Goal: Task Accomplishment & Management: Use online tool/utility

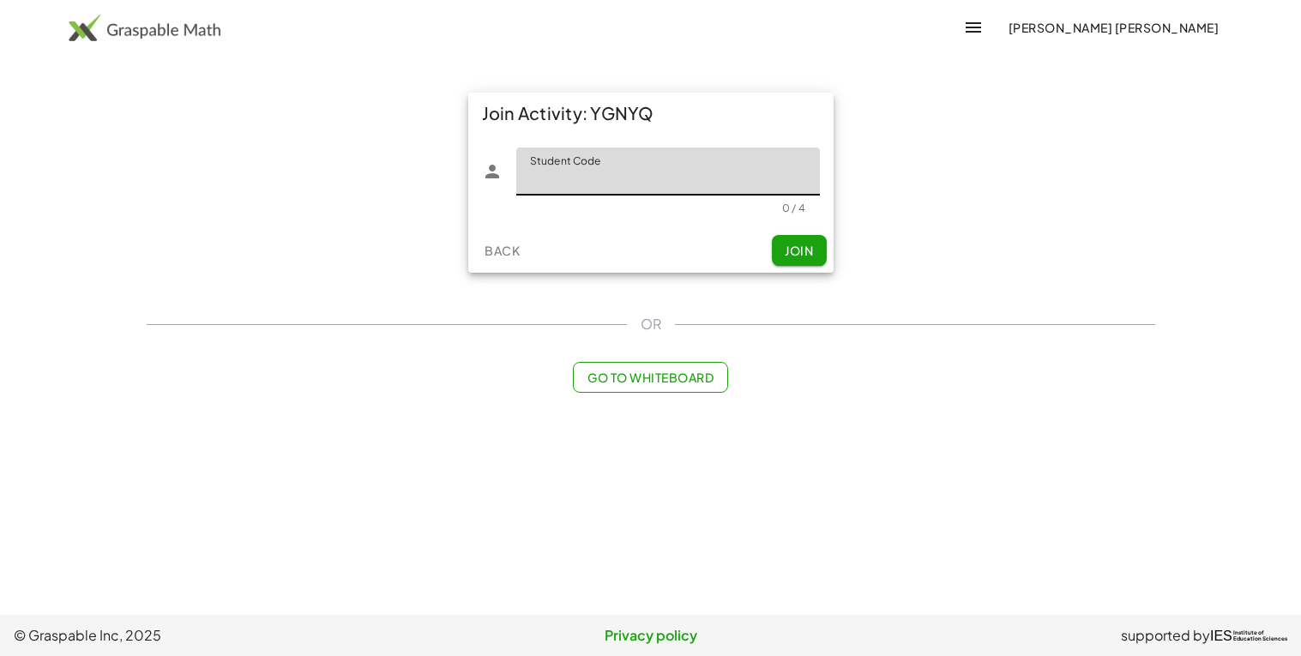
click at [612, 184] on input "Student Code" at bounding box center [668, 172] width 304 height 48
type input "****"
click at [791, 253] on span "Join" at bounding box center [799, 250] width 28 height 15
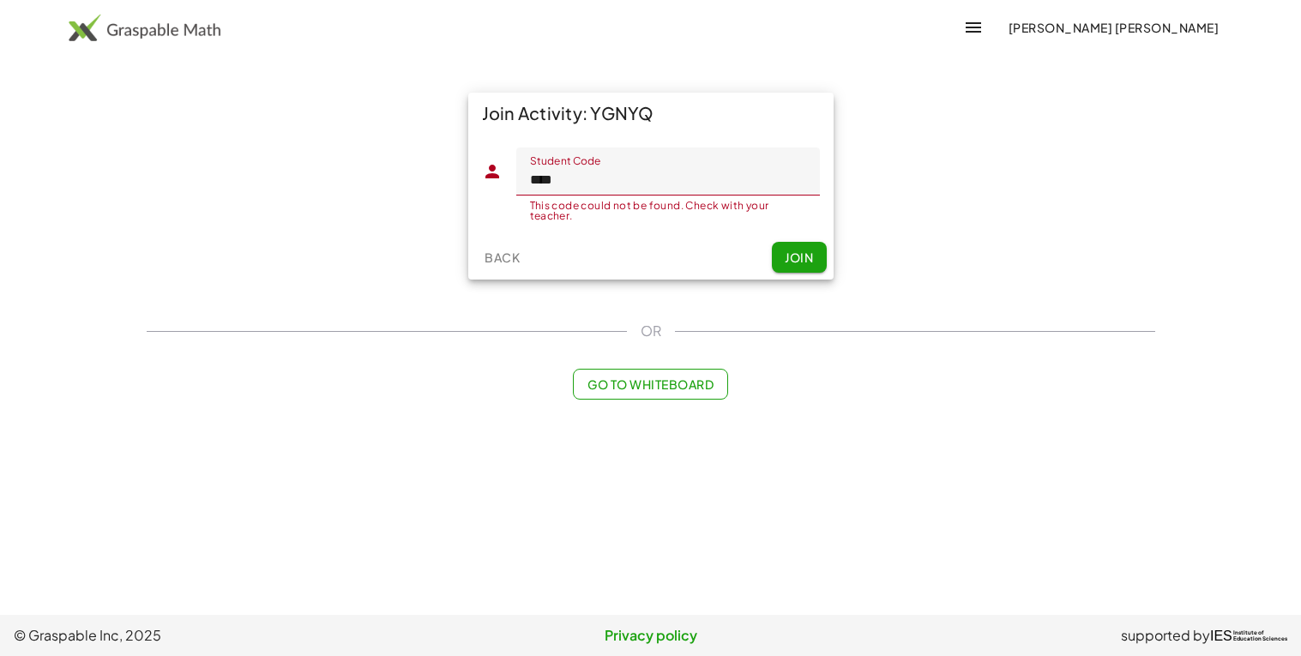
click at [787, 256] on span "Join" at bounding box center [799, 257] width 28 height 15
click at [80, 20] on img at bounding box center [145, 27] width 152 height 27
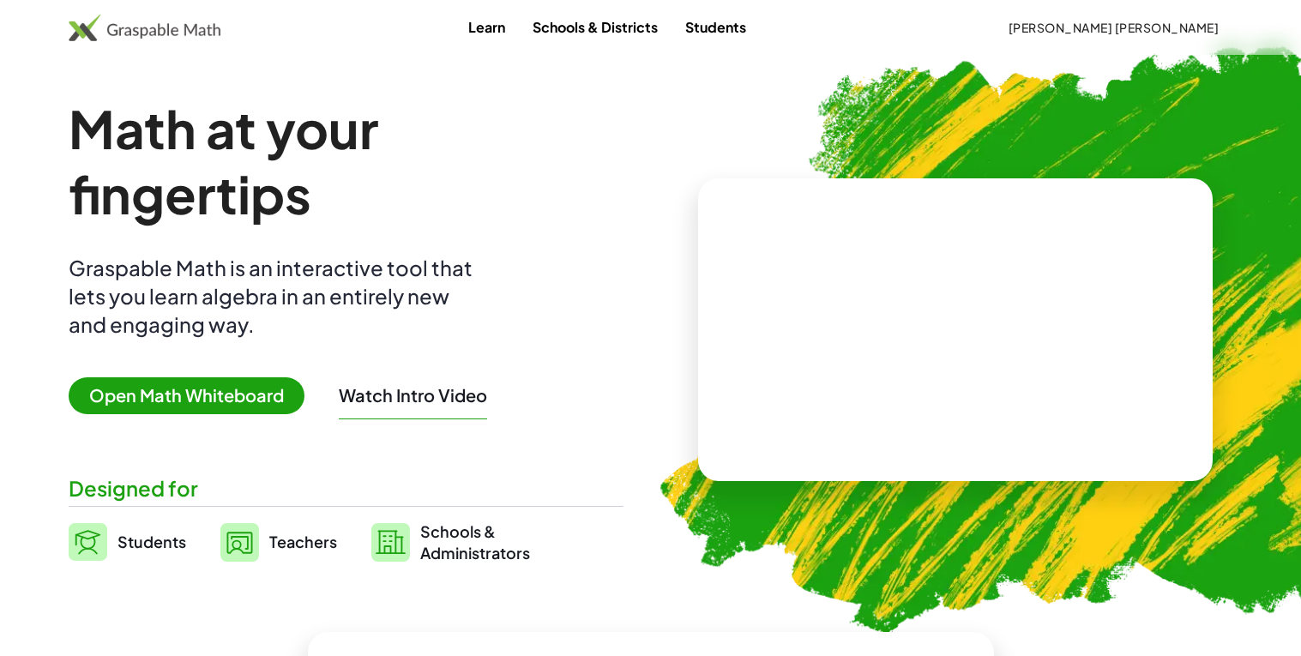
click at [760, 24] on link "Students" at bounding box center [716, 27] width 88 height 32
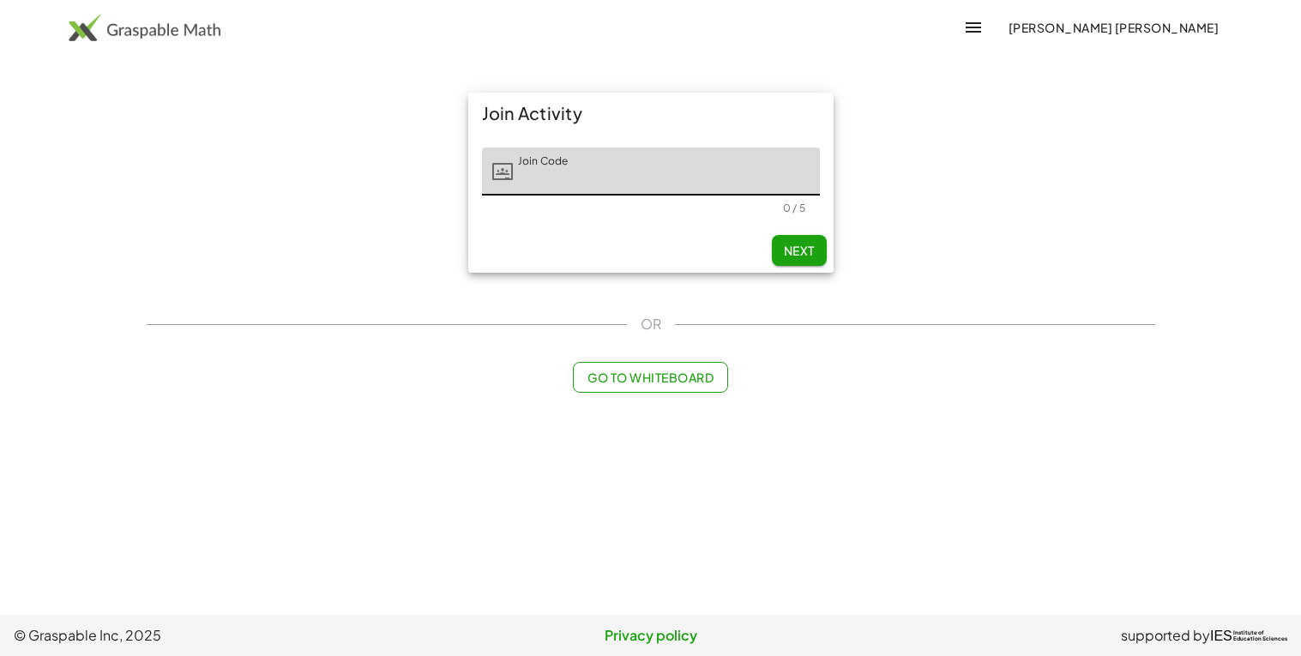
click at [584, 178] on input "Join Code" at bounding box center [666, 172] width 307 height 48
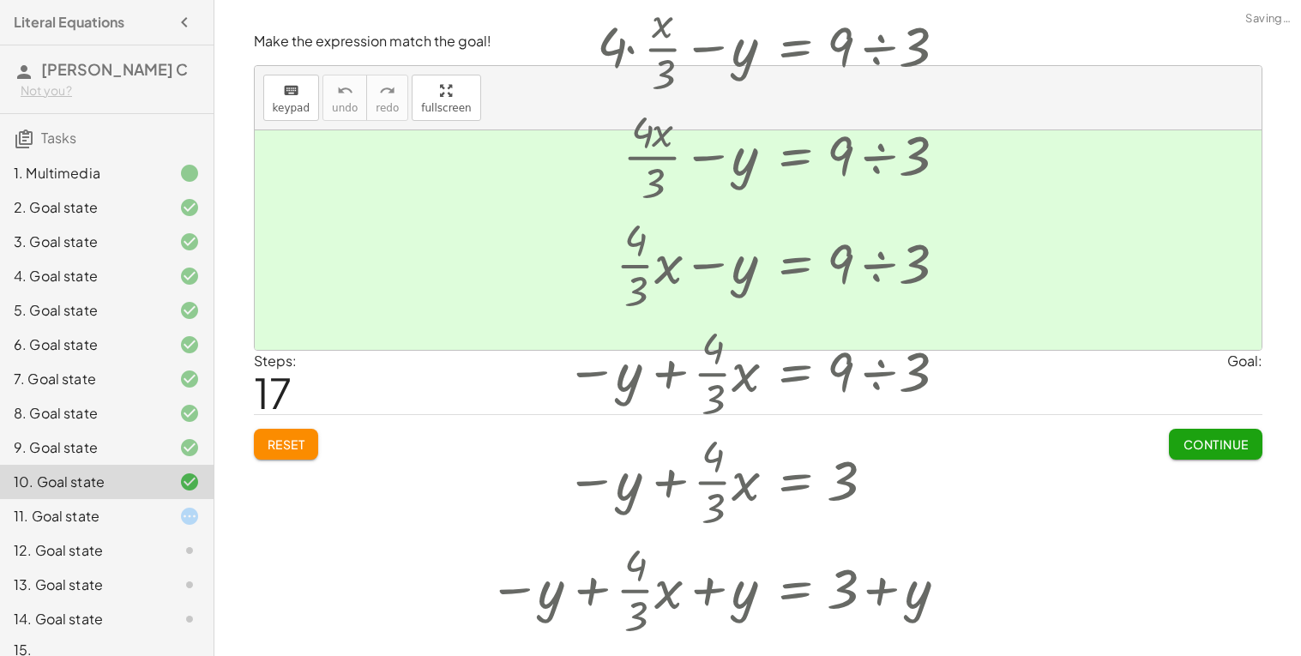
click at [437, 414] on div "Steps: 17 Goal:" at bounding box center [758, 382] width 1009 height 63
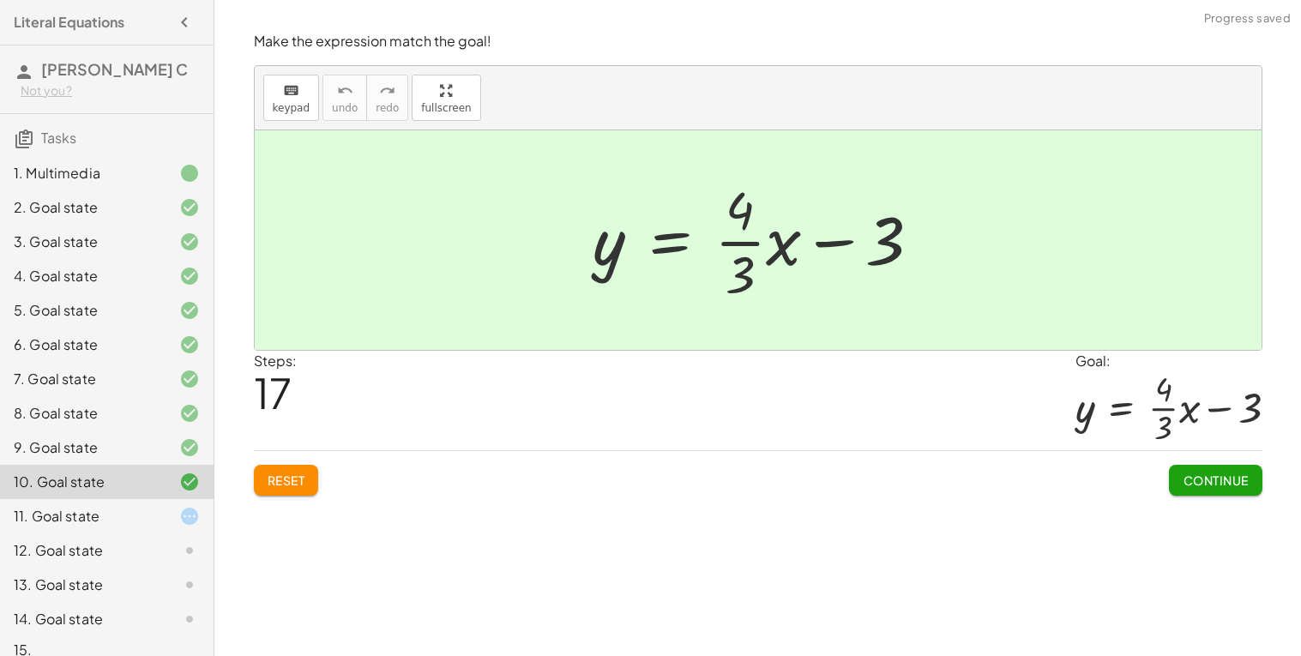
click at [111, 515] on div "11. Goal state" at bounding box center [83, 516] width 138 height 21
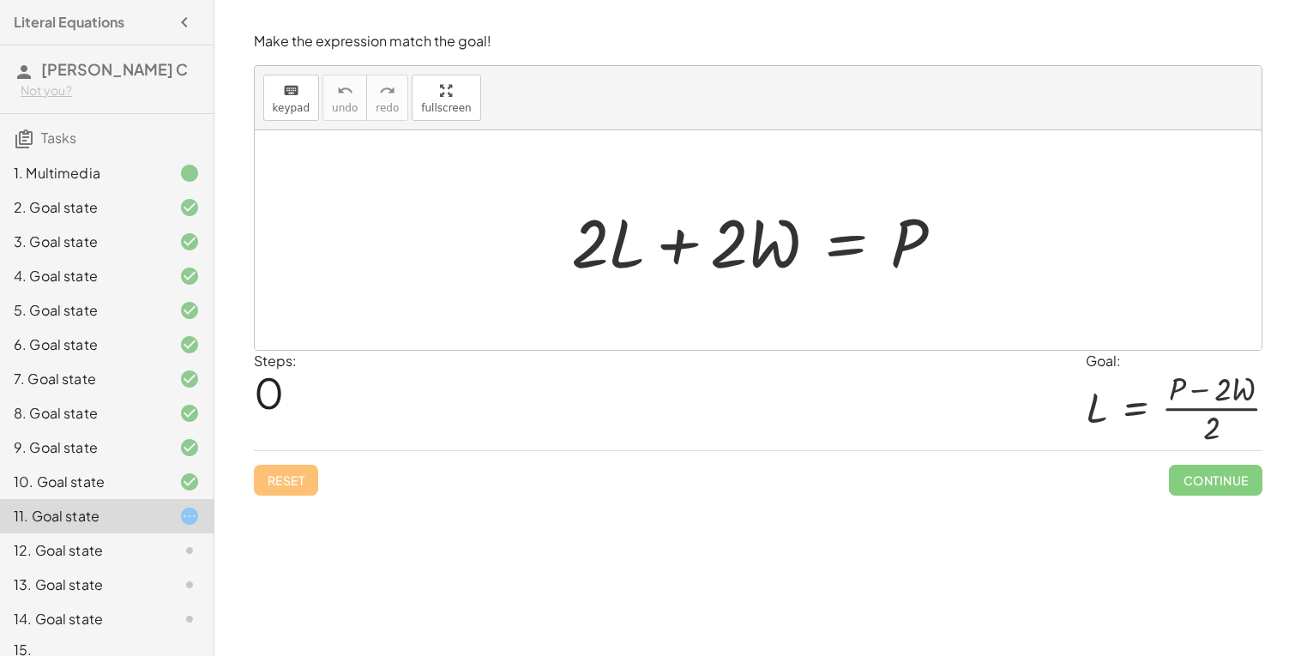
click at [79, 346] on div "6. Goal state" at bounding box center [83, 344] width 138 height 21
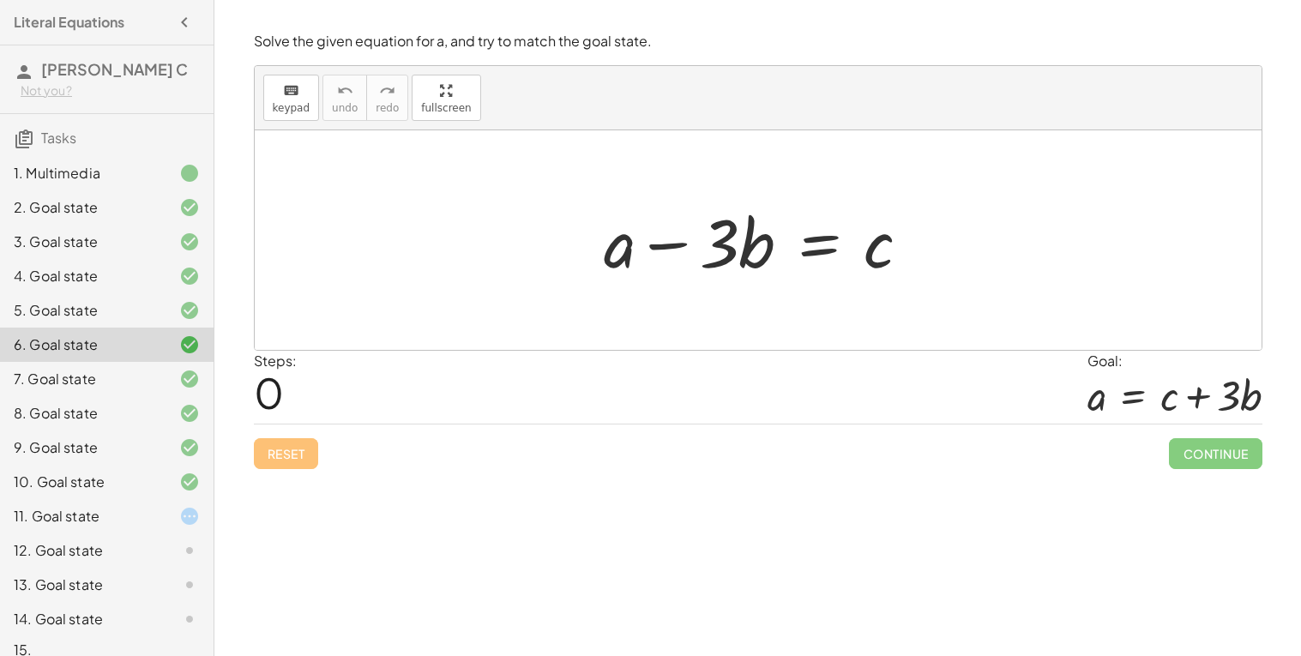
click at [191, 465] on div "8. Goal state" at bounding box center [107, 482] width 214 height 34
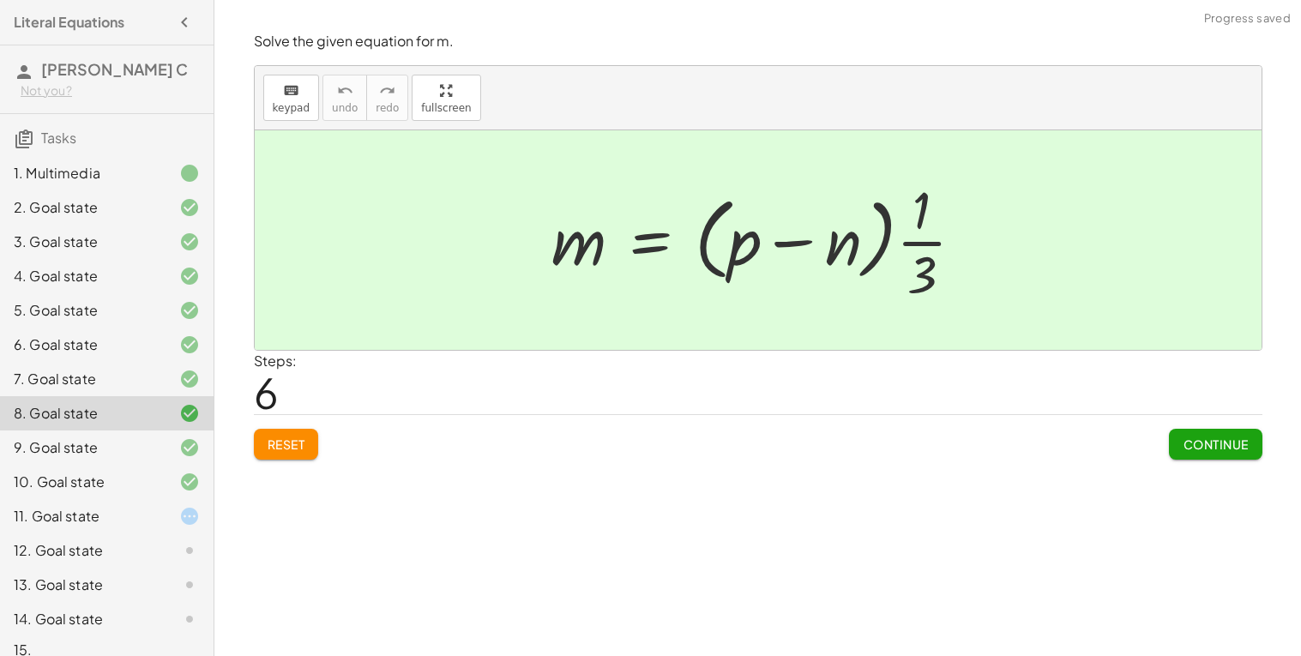
click at [187, 374] on icon at bounding box center [189, 379] width 21 height 21
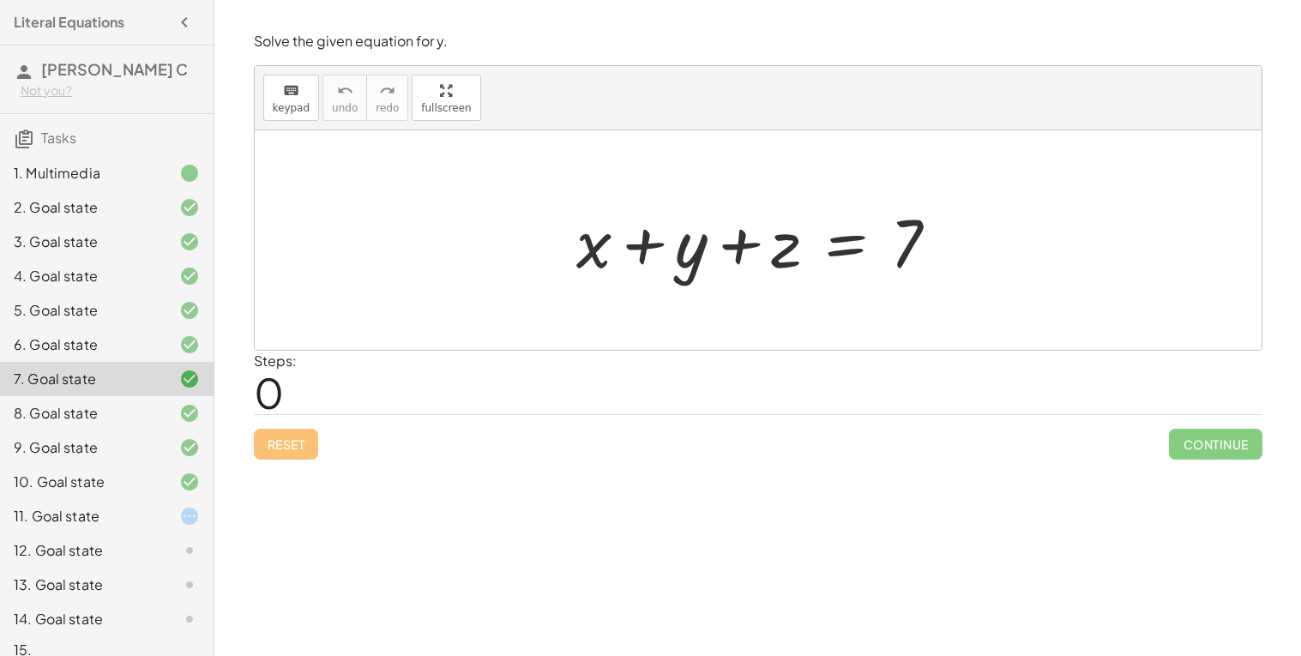
click at [66, 341] on div "6. Goal state" at bounding box center [83, 344] width 138 height 21
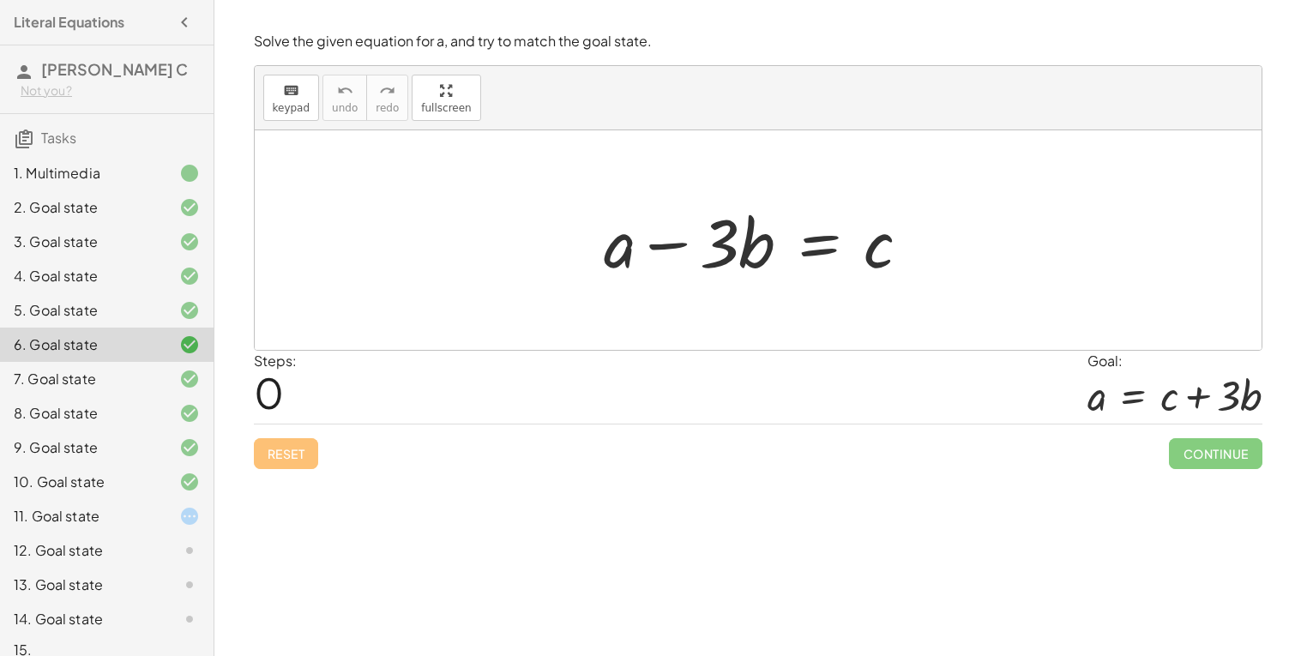
click at [825, 243] on div at bounding box center [764, 240] width 338 height 88
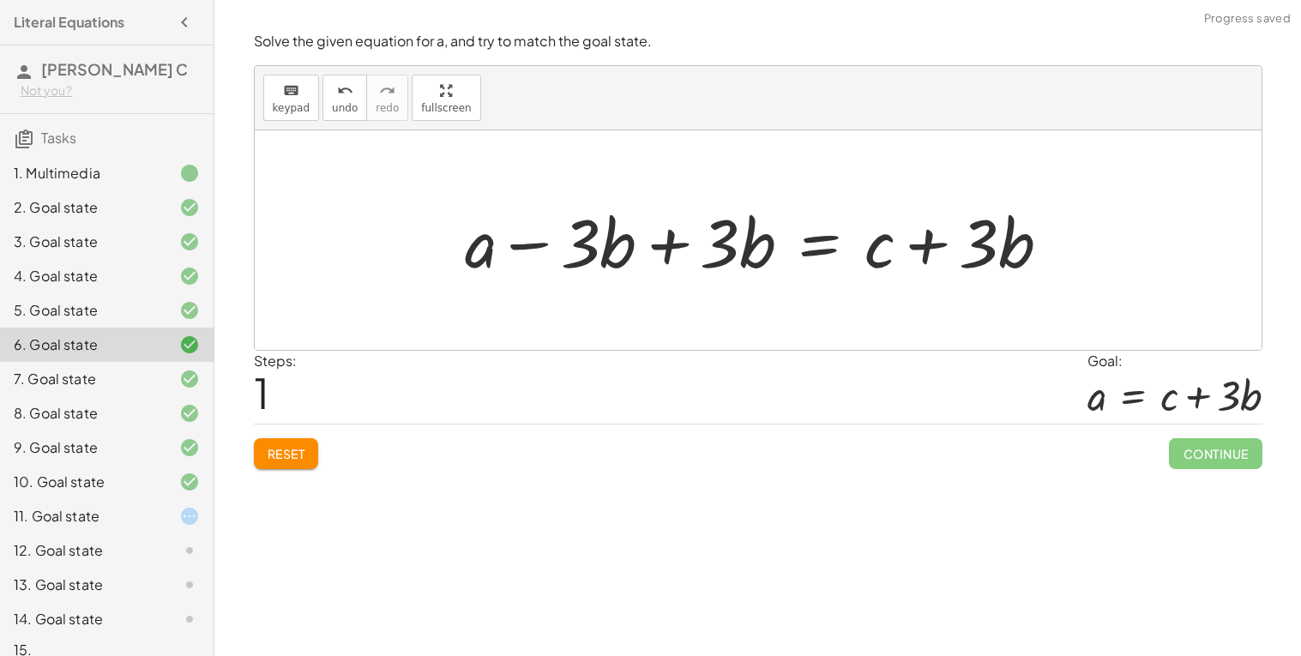
click at [660, 235] on div at bounding box center [764, 240] width 617 height 88
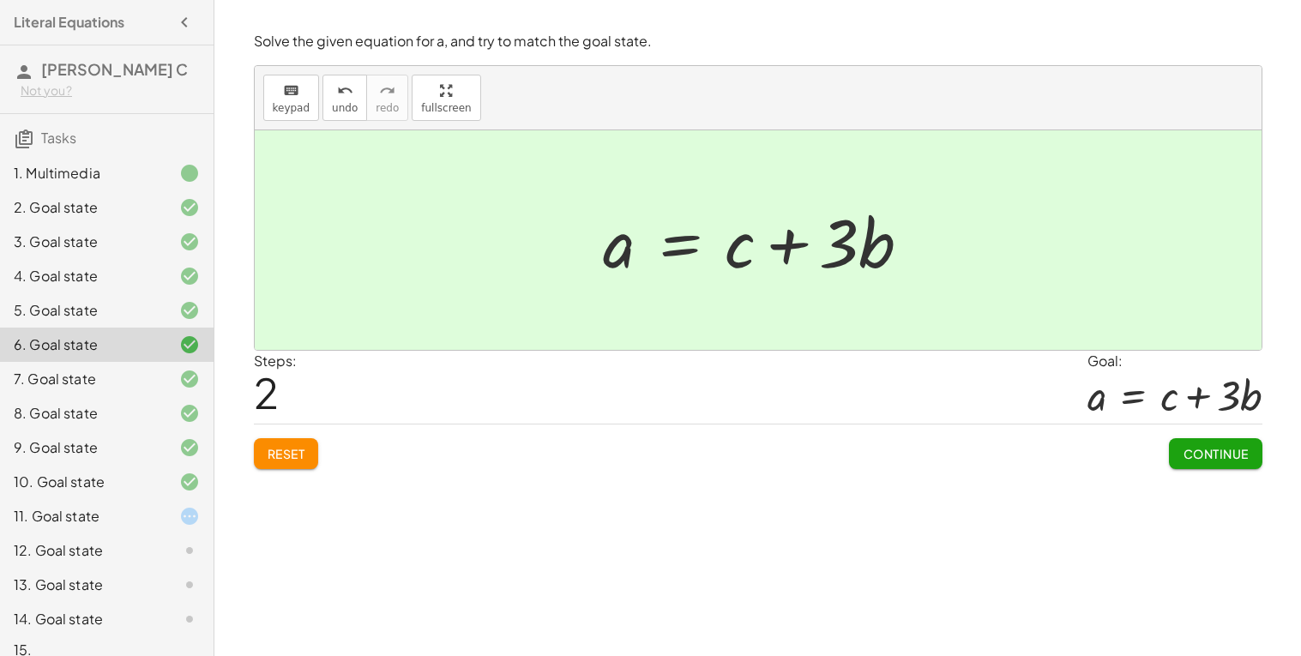
click at [77, 307] on div "5. Goal state" at bounding box center [83, 310] width 138 height 21
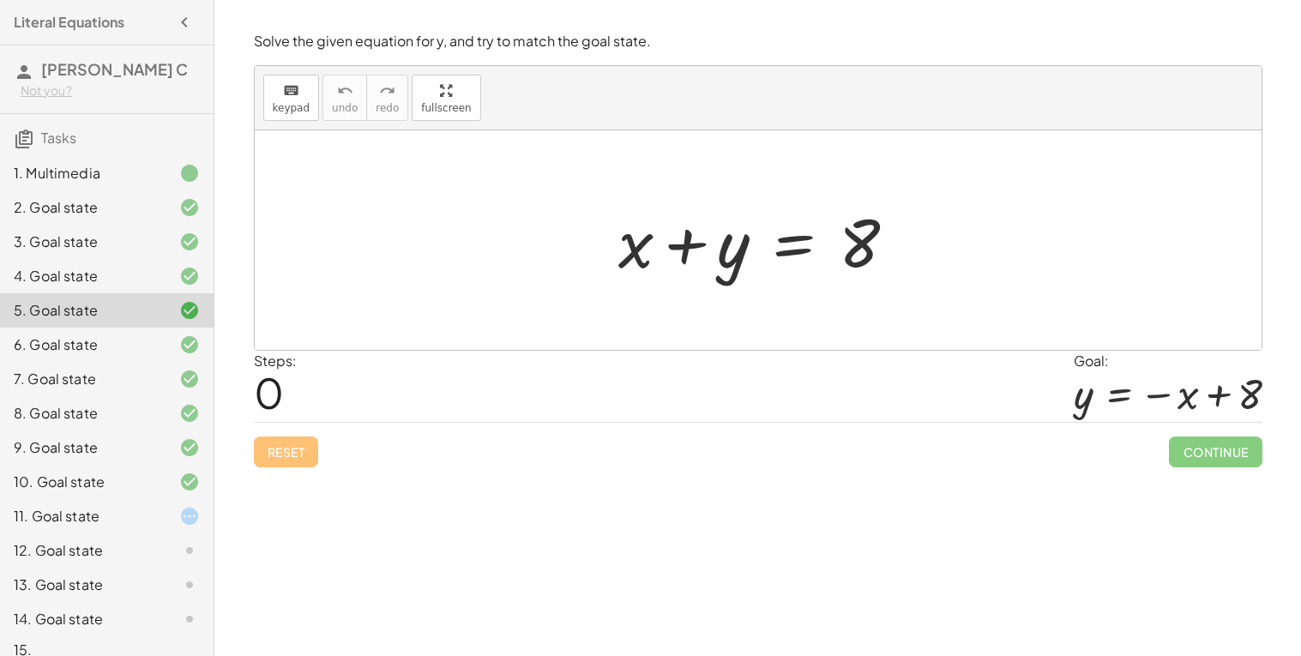
click at [152, 279] on div at bounding box center [176, 276] width 48 height 21
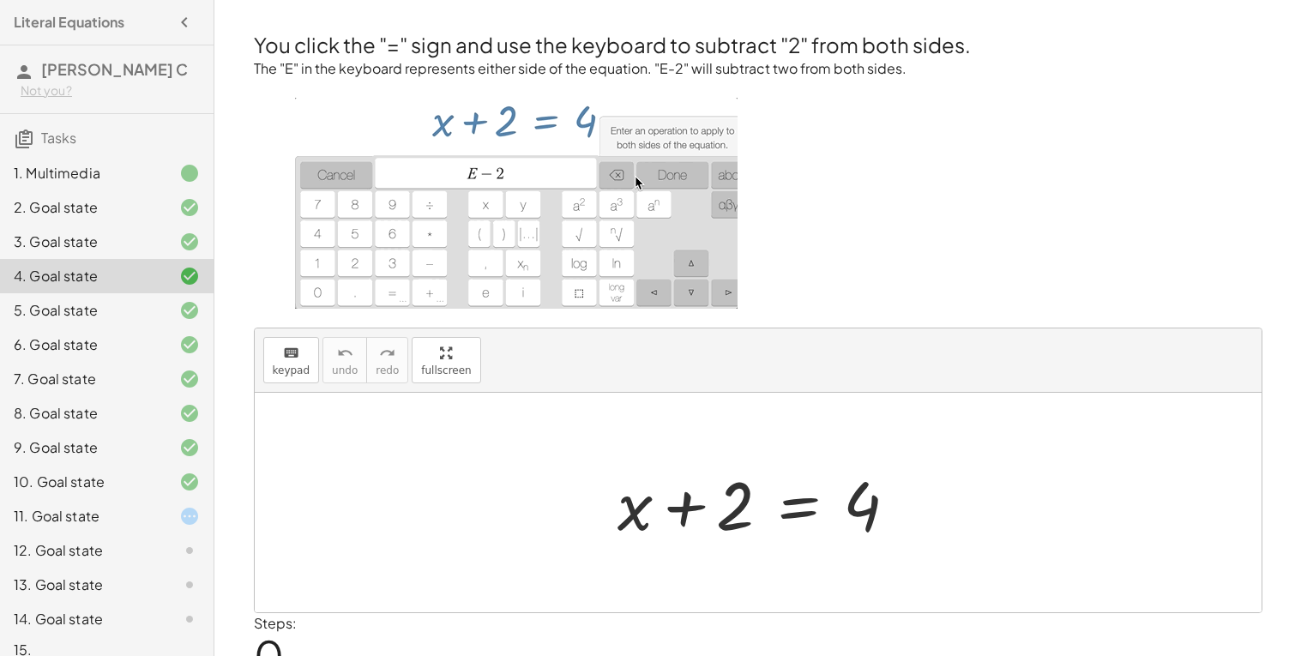
click at [794, 509] on div at bounding box center [764, 503] width 311 height 88
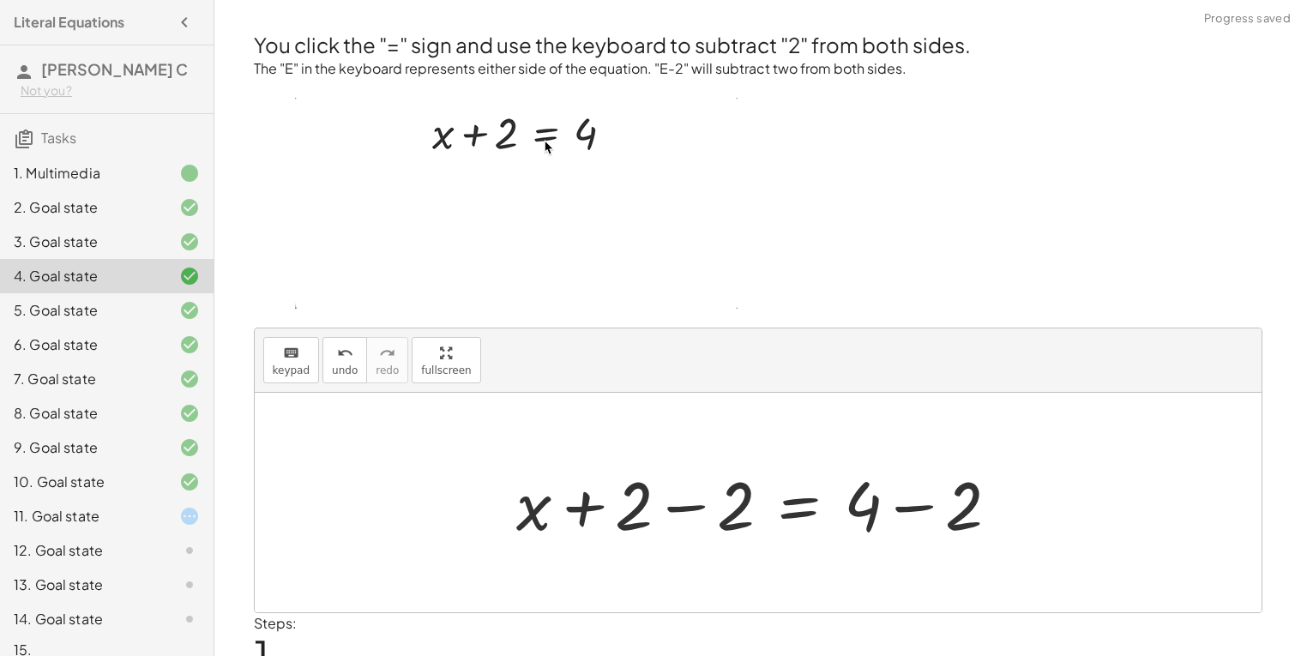
click at [704, 519] on div at bounding box center [765, 503] width 515 height 88
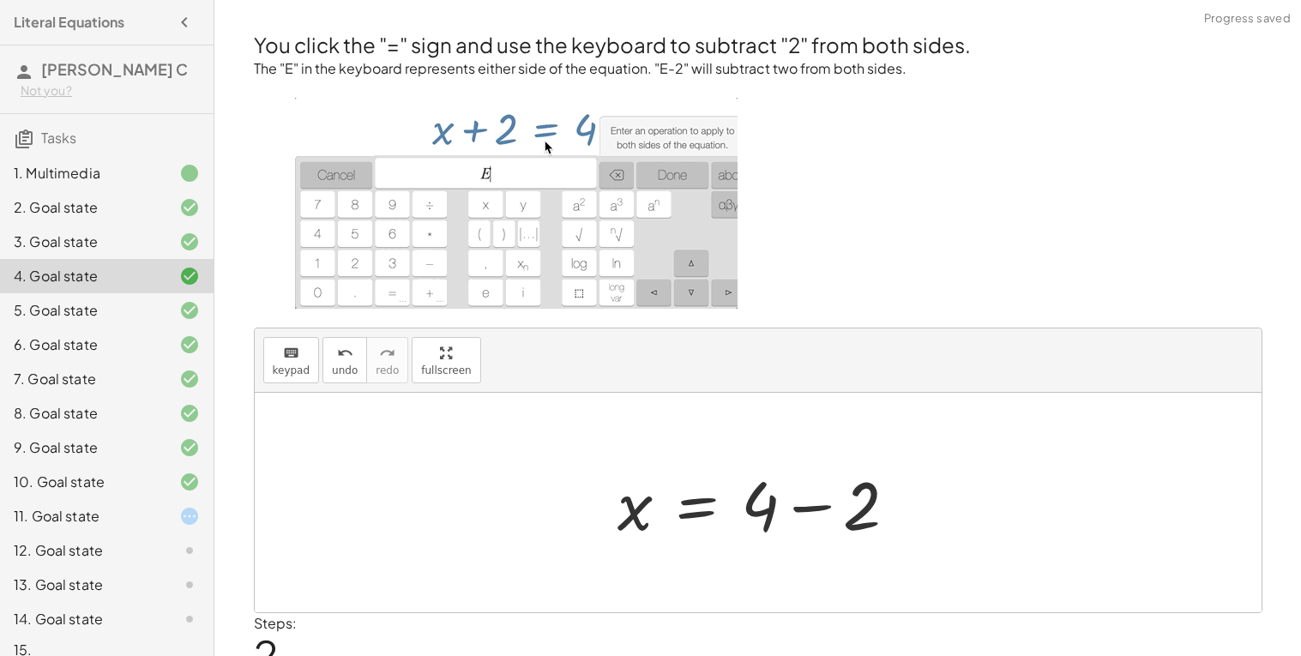
click at [816, 509] on div at bounding box center [764, 503] width 311 height 88
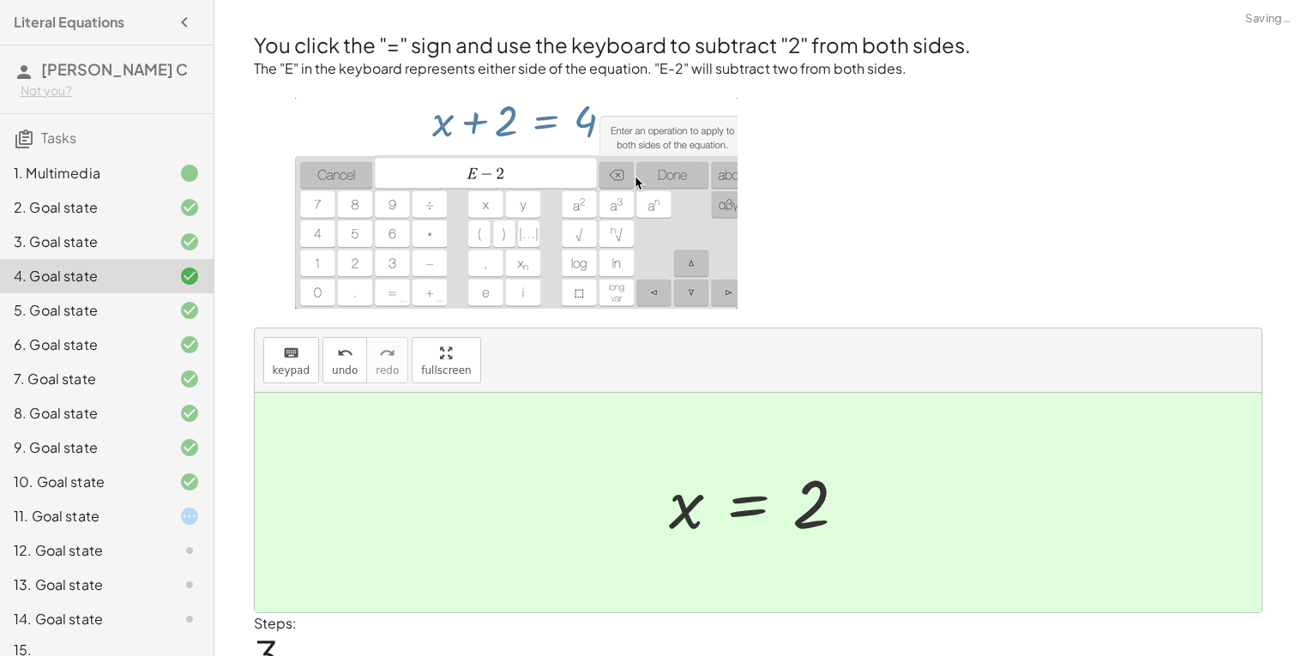
click at [75, 240] on div "3. Goal state" at bounding box center [83, 242] width 138 height 21
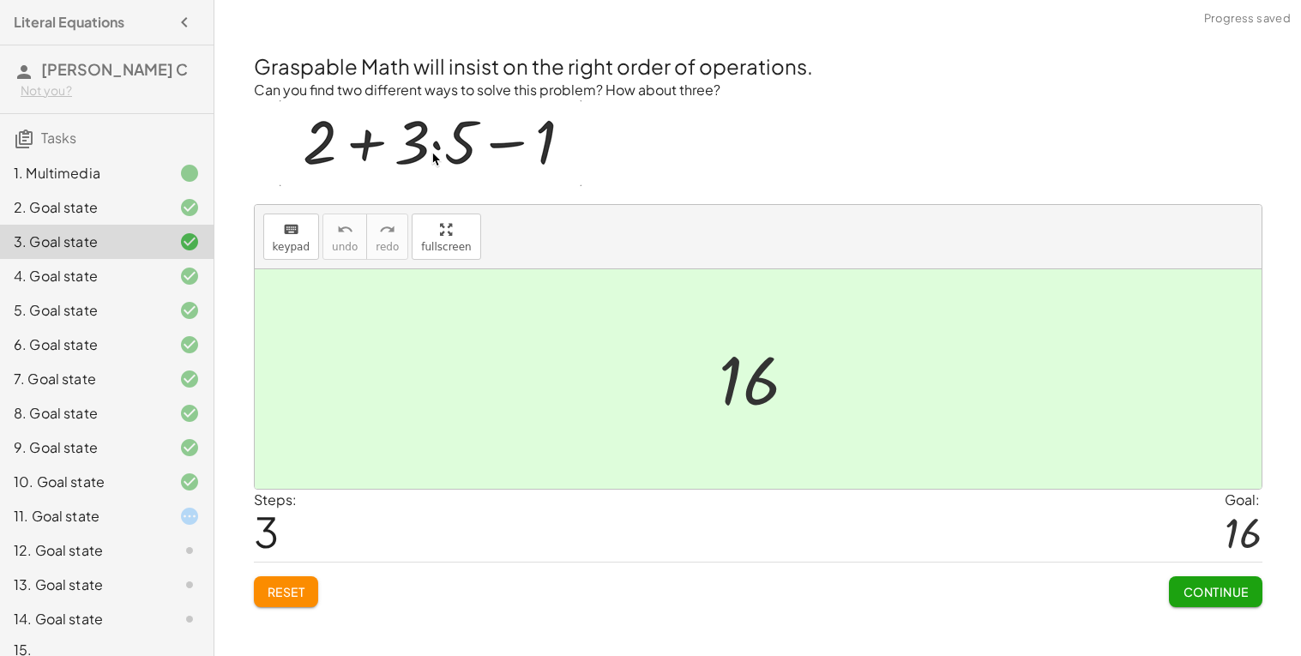
click at [74, 465] on div "8. Goal state" at bounding box center [107, 482] width 214 height 34
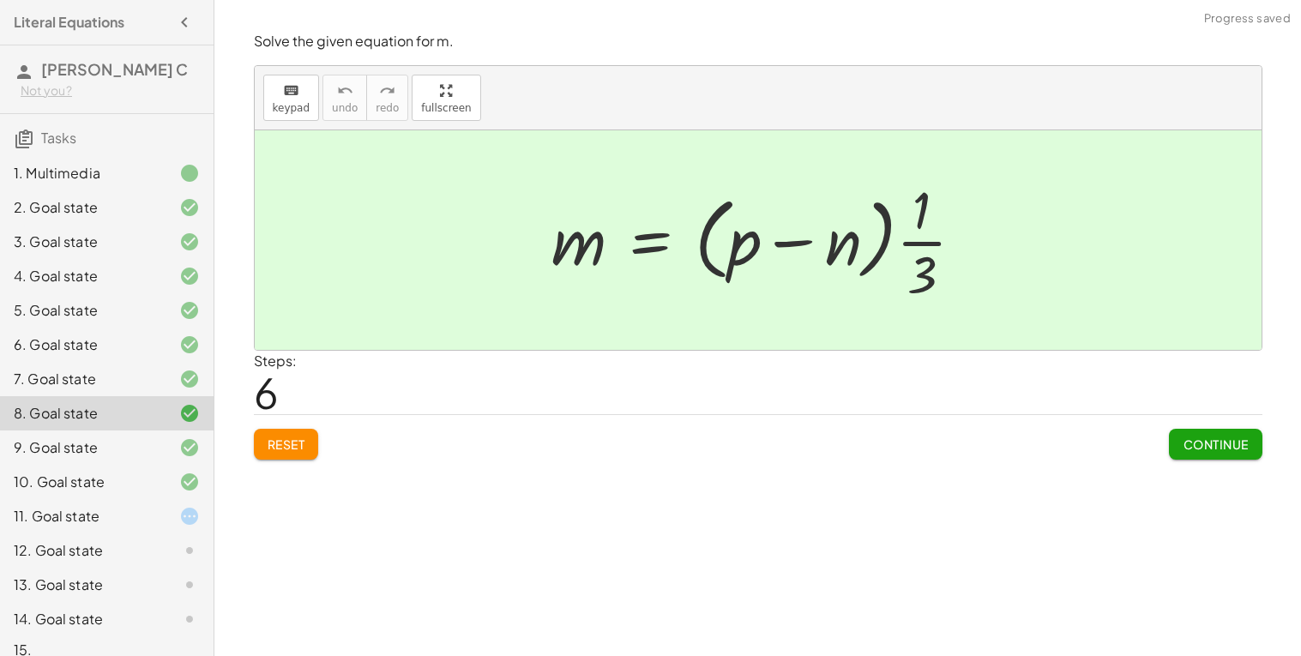
click at [65, 379] on div "7. Goal state" at bounding box center [83, 379] width 138 height 21
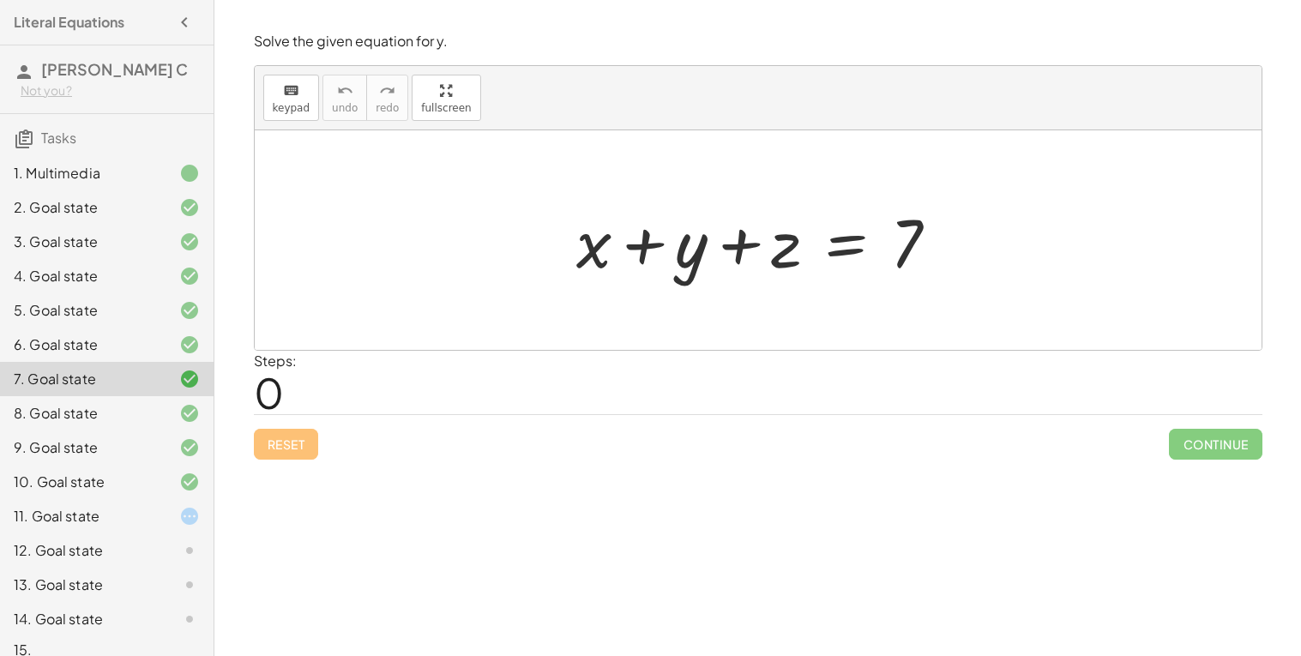
click at [114, 518] on div "11. Goal state" at bounding box center [83, 516] width 138 height 21
